Goal: Information Seeking & Learning: Learn about a topic

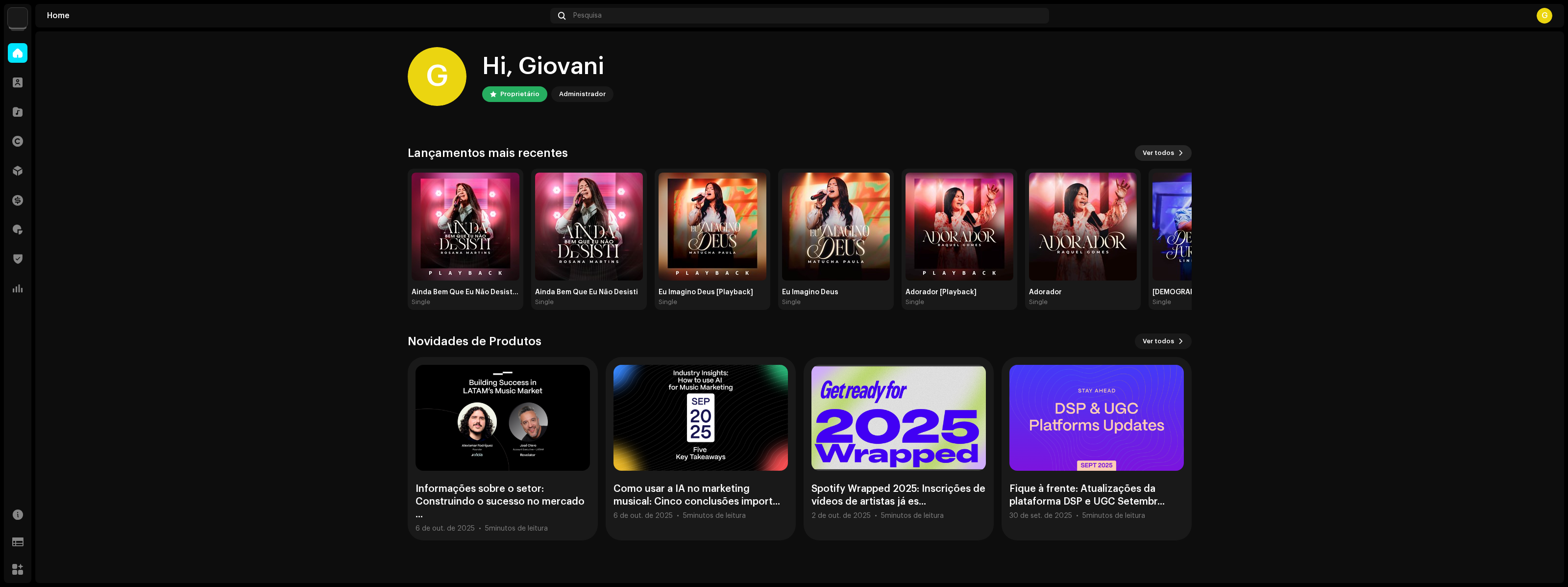
click at [1180, 146] on button "Ver todos" at bounding box center [1163, 153] width 57 height 16
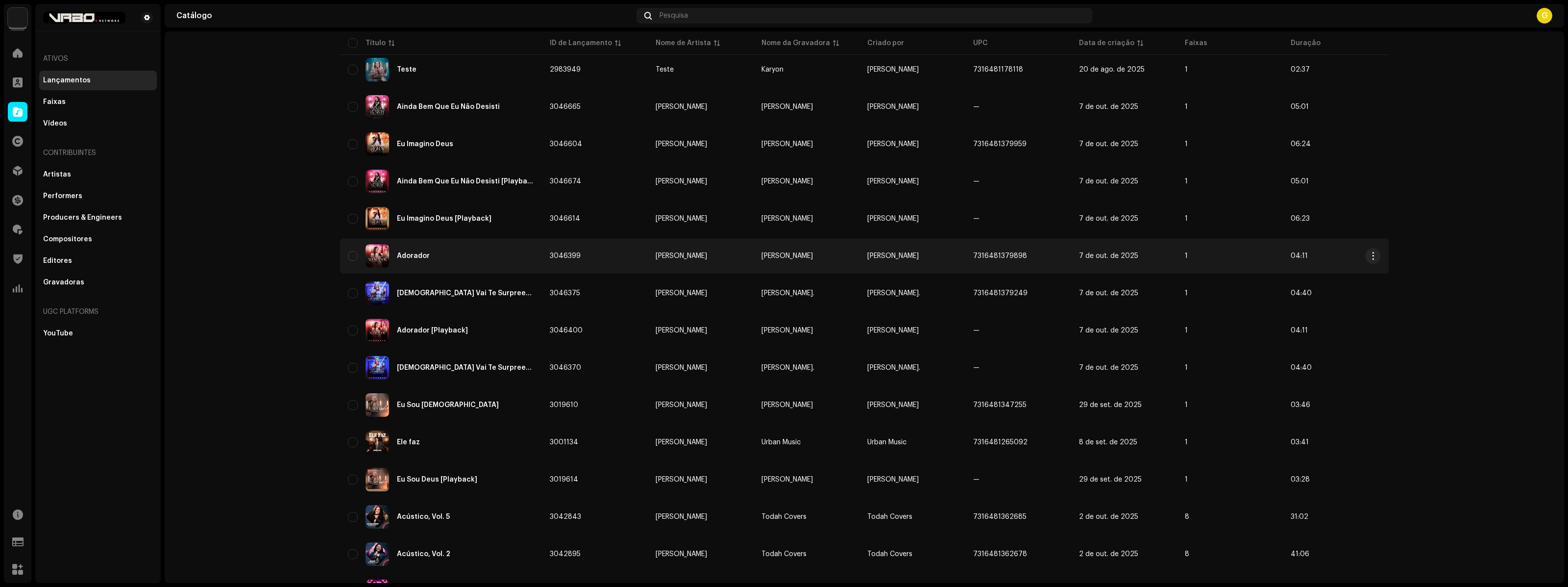
scroll to position [288, 0]
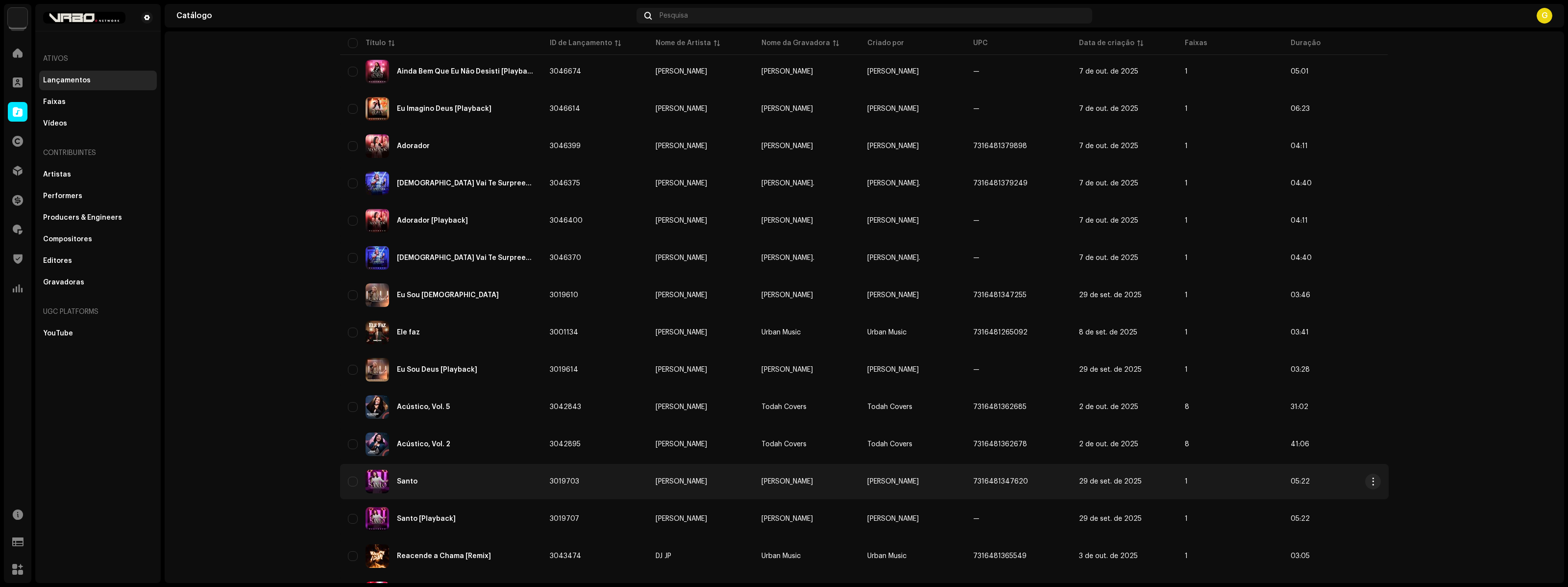
click at [521, 485] on div "Santo" at bounding box center [441, 481] width 186 height 24
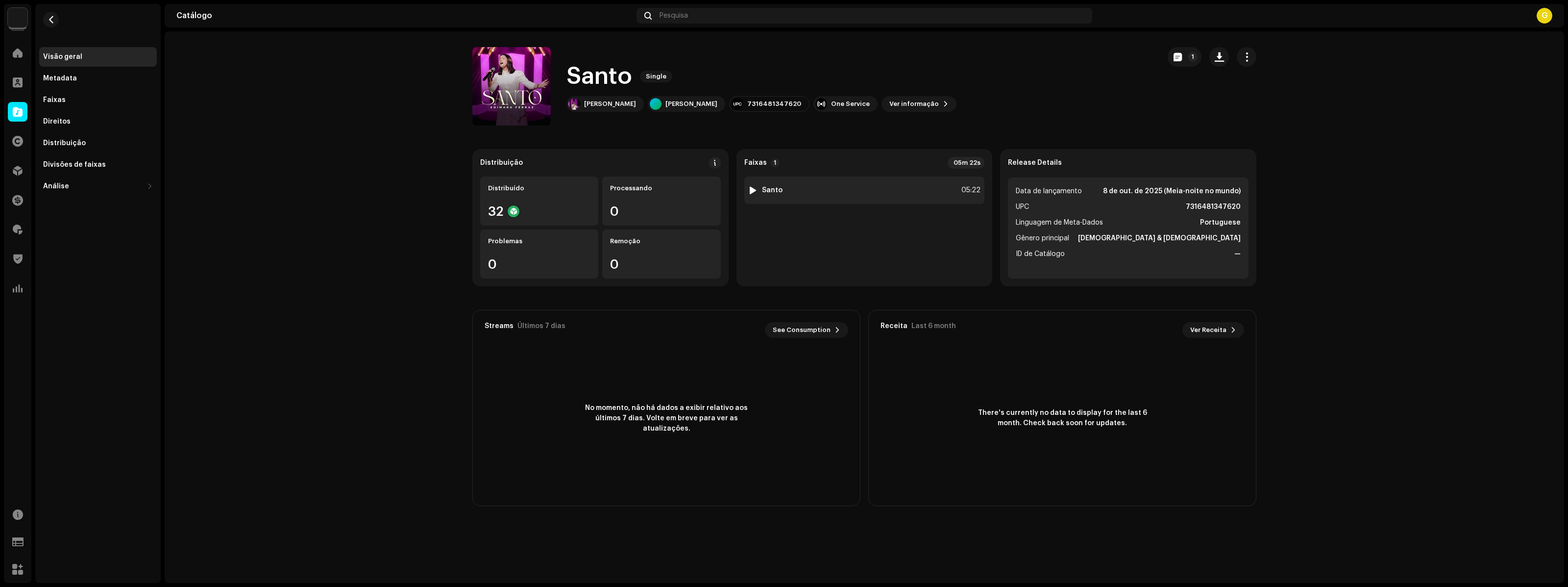
click at [872, 191] on div "1 Santo 05:22" at bounding box center [864, 190] width 240 height 27
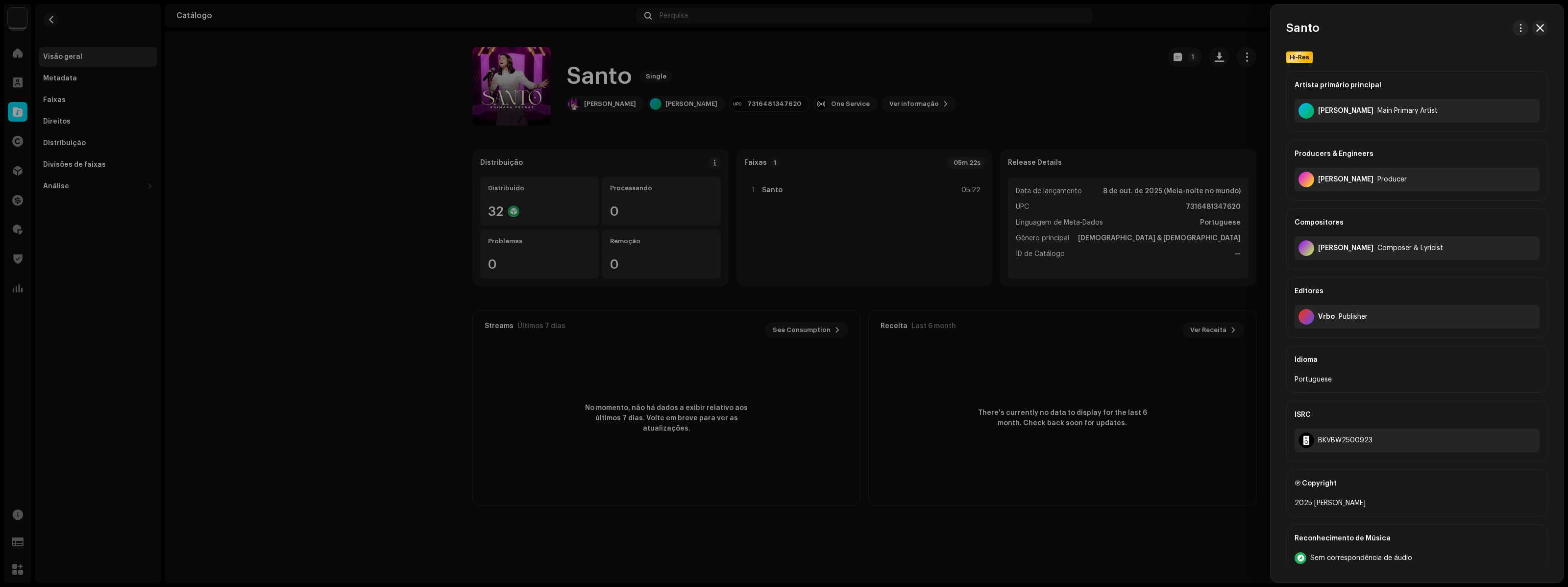
click at [1222, 296] on div at bounding box center [784, 294] width 1568 height 587
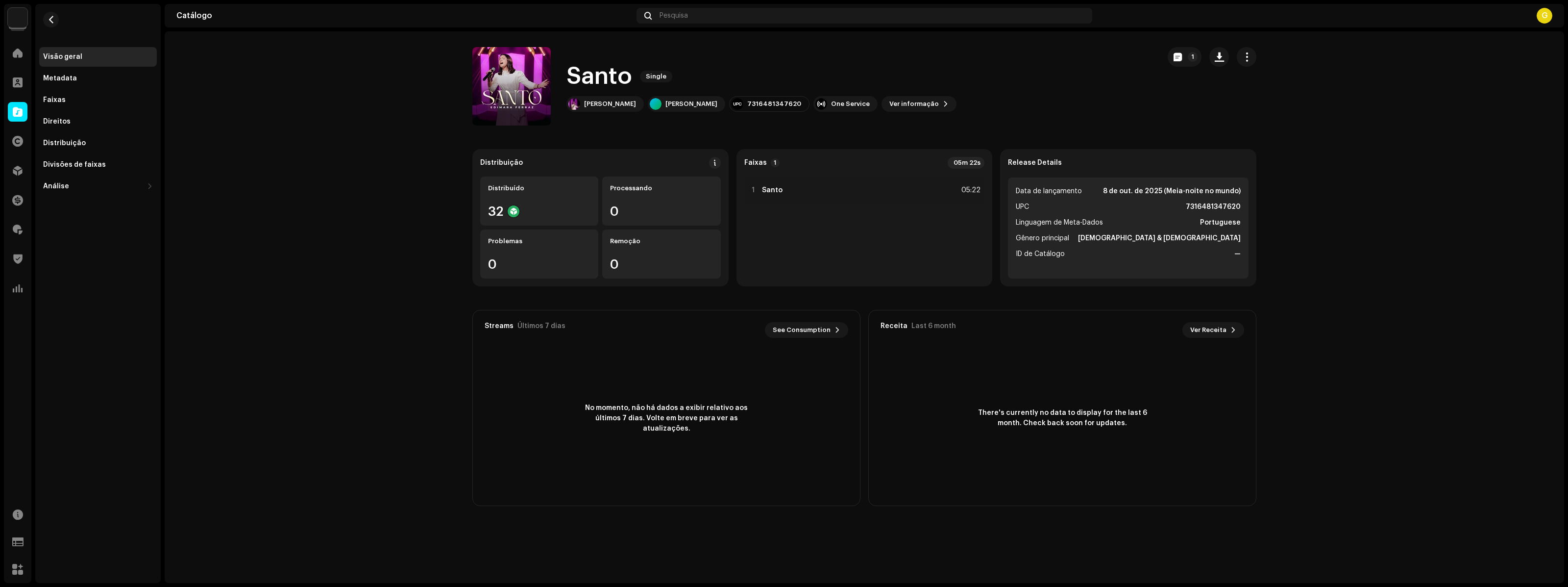
click at [1345, 55] on re-o-release-hero "Santo Single 1 Santo Single [PERSON_NAME] [PERSON_NAME] 7316481347620 One Servi…" at bounding box center [864, 86] width 1399 height 79
click at [39, 21] on re-m-nav-back at bounding box center [51, 25] width 24 height 43
click at [47, 20] on span "button" at bounding box center [51, 19] width 7 height 8
